Goal: Check status: Check status

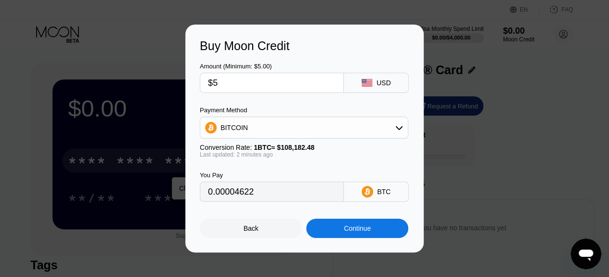
type input "0.00004624"
type input "0.00004607"
type input "0.00004603"
